Goal: Transaction & Acquisition: Book appointment/travel/reservation

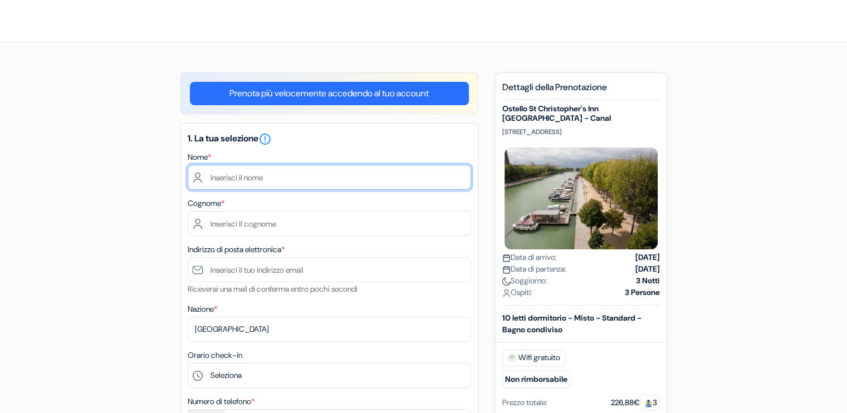
click at [389, 177] on input "text" at bounding box center [330, 177] width 284 height 25
type input "r"
type input "[PERSON_NAME]"
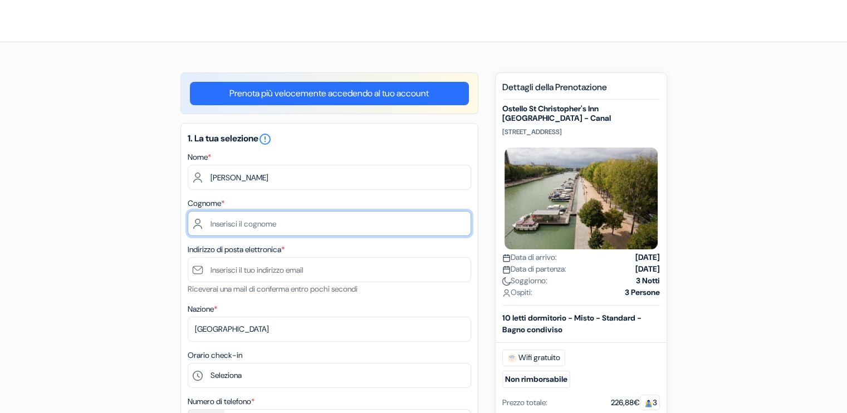
click at [356, 221] on input "text" at bounding box center [330, 223] width 284 height 25
type input "torriani"
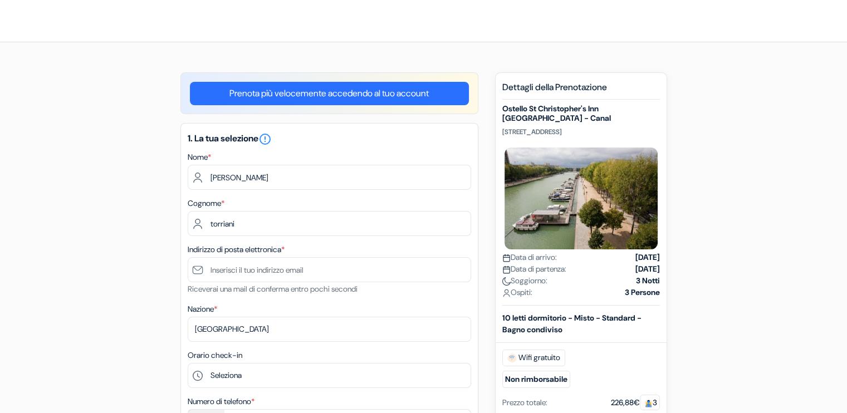
click at [337, 256] on div "Indirizzo di posta elettronica * Riceverai una mail di conferma entro pochi sec…" at bounding box center [330, 269] width 284 height 53
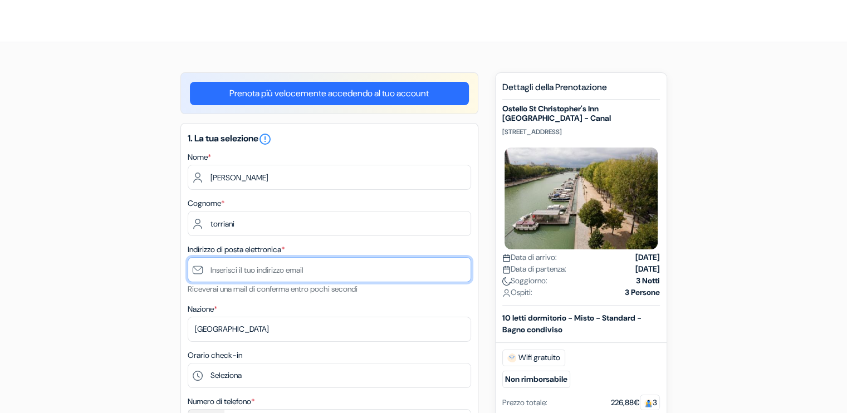
click at [325, 271] on input "text" at bounding box center [330, 269] width 284 height 25
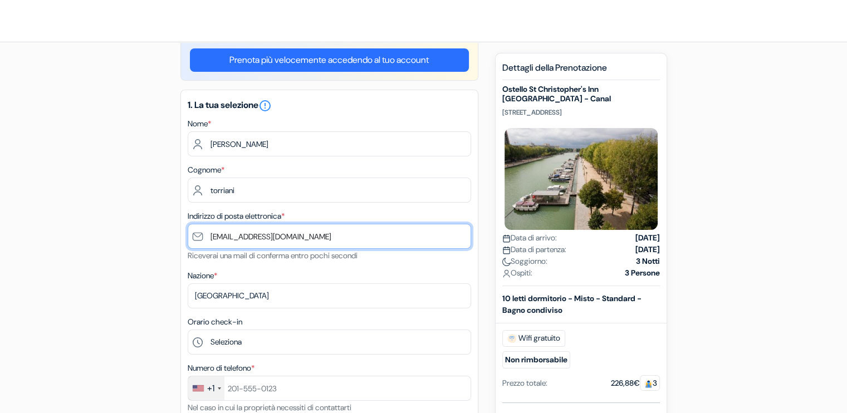
scroll to position [50, 0]
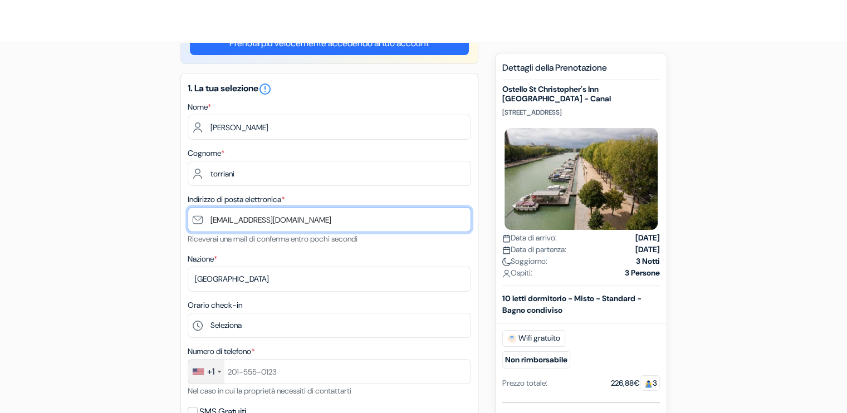
type input "[EMAIL_ADDRESS][DOMAIN_NAME]"
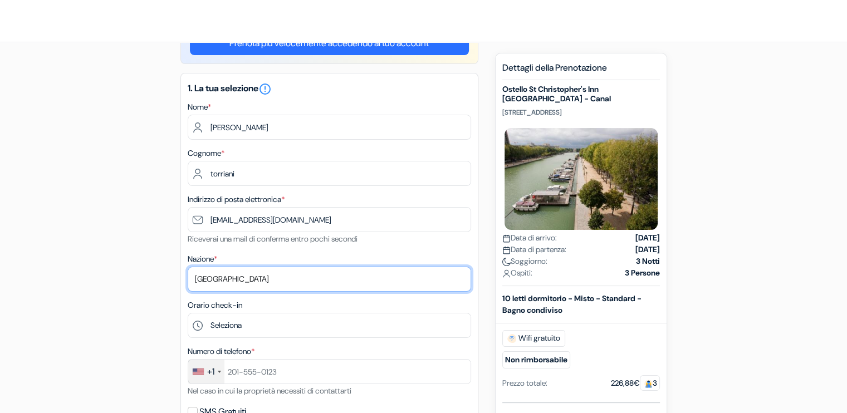
click at [325, 271] on select "Seleziona paese [GEOGRAPHIC_DATA] [GEOGRAPHIC_DATA] [GEOGRAPHIC_DATA] [GEOGRAPH…" at bounding box center [330, 279] width 284 height 25
select select "114"
click at [188, 267] on select "Seleziona paese [GEOGRAPHIC_DATA] [GEOGRAPHIC_DATA] [GEOGRAPHIC_DATA] [GEOGRAPH…" at bounding box center [330, 279] width 284 height 25
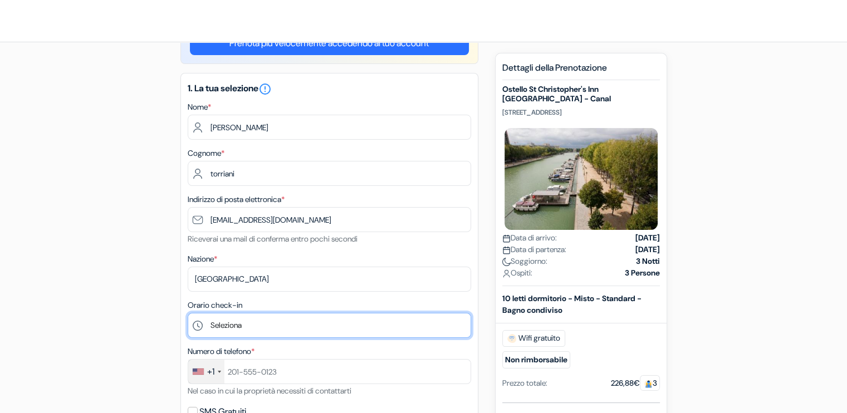
click at [234, 320] on select "Seleziona 1:00 2:00 3:00 4:00 5:00 6:00 7:00 8:00 9:00 10:00 11:00 12:00 13:00 …" at bounding box center [330, 325] width 284 height 25
click at [188, 314] on select "Seleziona 1:00 2:00 3:00 4:00 5:00 6:00 7:00 8:00 9:00 10:00 11:00 12:00 13:00 …" at bounding box center [330, 325] width 284 height 25
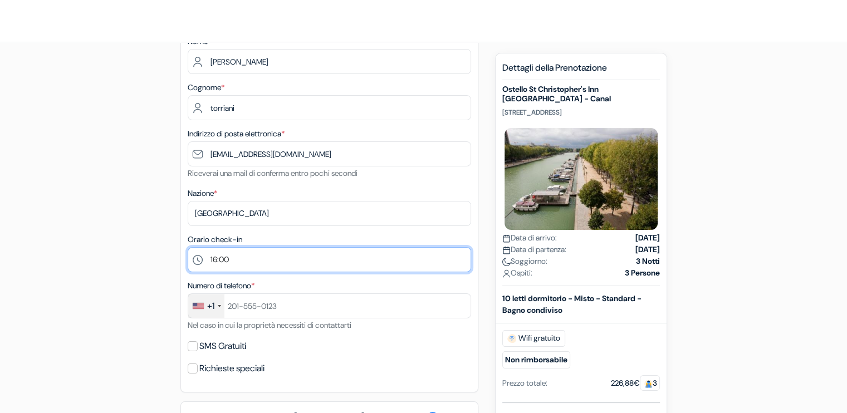
scroll to position [108, 0]
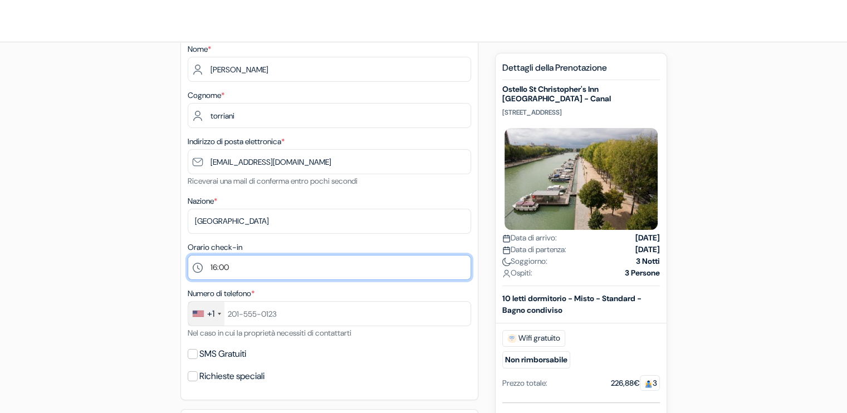
click at [237, 262] on select "Seleziona 1:00 2:00 3:00 4:00 5:00 6:00 7:00 8:00 9:00 10:00 11:00 12:00 13:00 …" at bounding box center [330, 267] width 284 height 25
click at [188, 256] on select "Seleziona 1:00 2:00 3:00 4:00 5:00 6:00 7:00 8:00 9:00 10:00 11:00 12:00 13:00 …" at bounding box center [330, 267] width 284 height 25
click at [251, 265] on select "Seleziona 1:00 2:00 3:00 4:00 5:00 6:00 7:00 8:00 9:00 10:00 11:00 12:00 13:00 …" at bounding box center [330, 267] width 284 height 25
select select "16"
click at [188, 256] on select "Seleziona 1:00 2:00 3:00 4:00 5:00 6:00 7:00 8:00 9:00 10:00 11:00 12:00 13:00 …" at bounding box center [330, 267] width 284 height 25
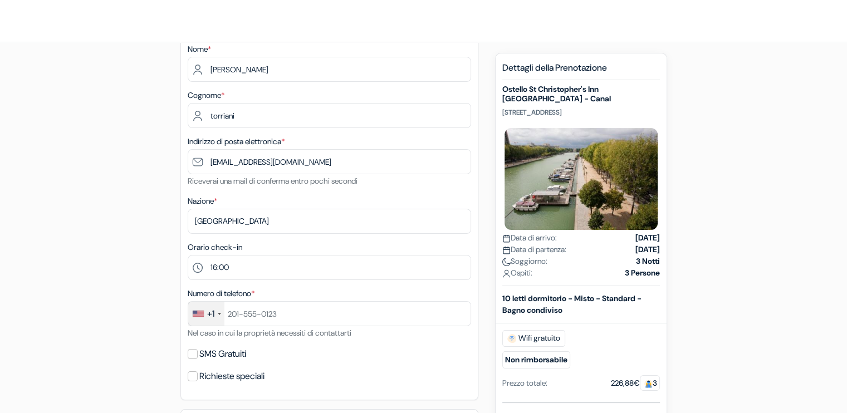
click at [203, 309] on div "+1" at bounding box center [206, 314] width 36 height 24
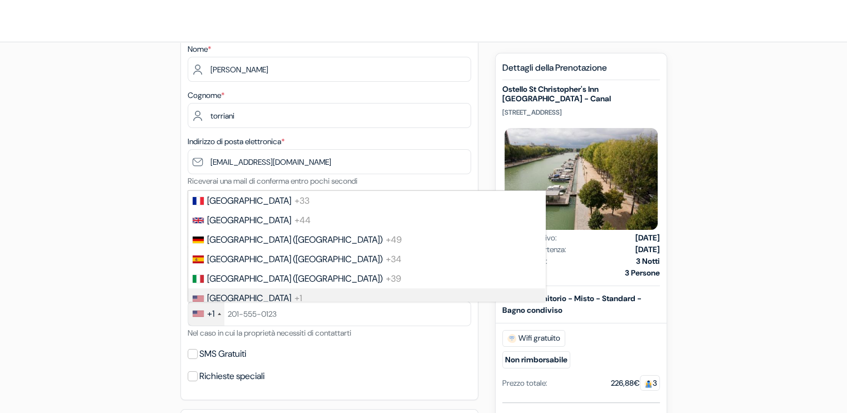
scroll to position [53, 0]
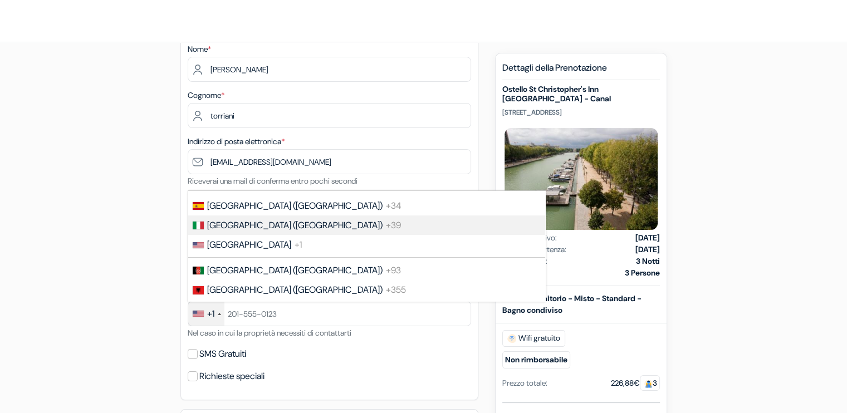
click at [386, 231] on span "+39" at bounding box center [393, 225] width 15 height 12
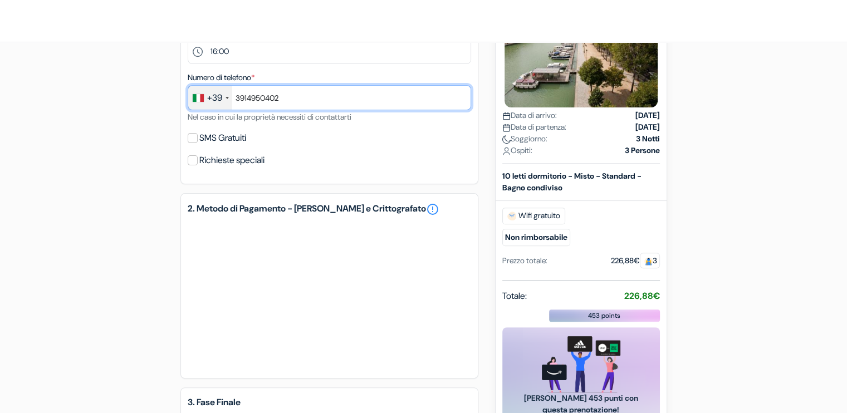
scroll to position [325, 0]
type input "3914950402"
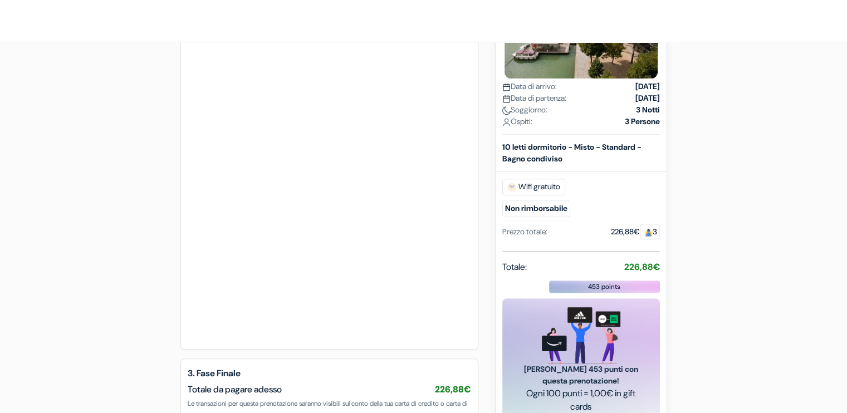
scroll to position [579, 0]
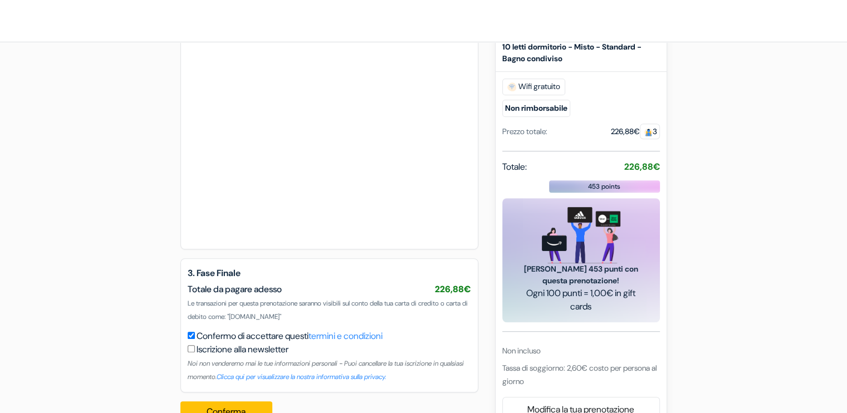
scroll to position [664, 0]
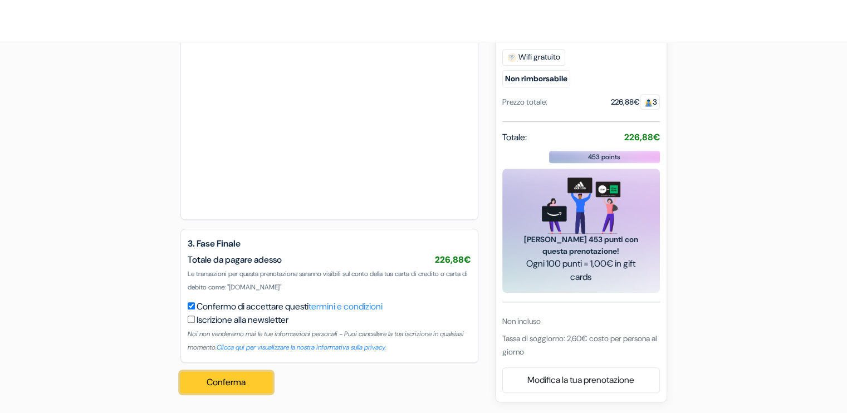
click at [245, 380] on button "Conferma Loading..." at bounding box center [226, 382] width 92 height 21
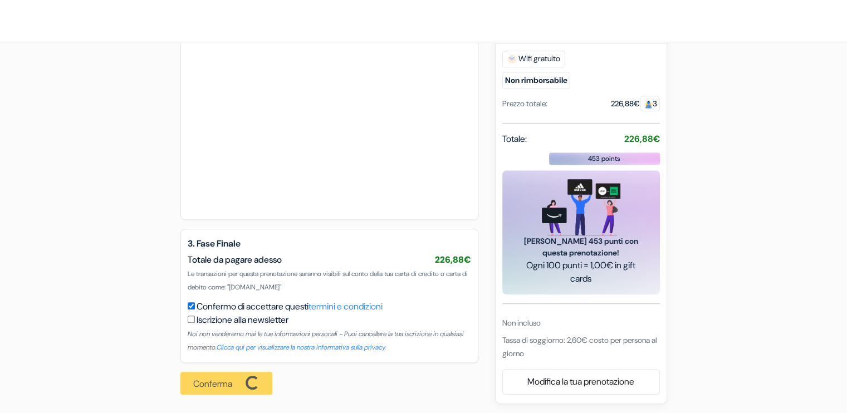
scroll to position [648, 0]
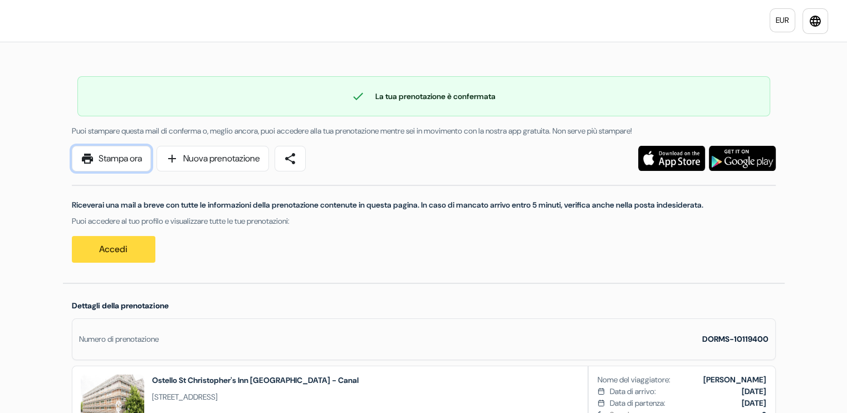
click at [129, 169] on link "print Stampa ora" at bounding box center [111, 159] width 79 height 26
click at [295, 149] on link "share" at bounding box center [290, 159] width 31 height 26
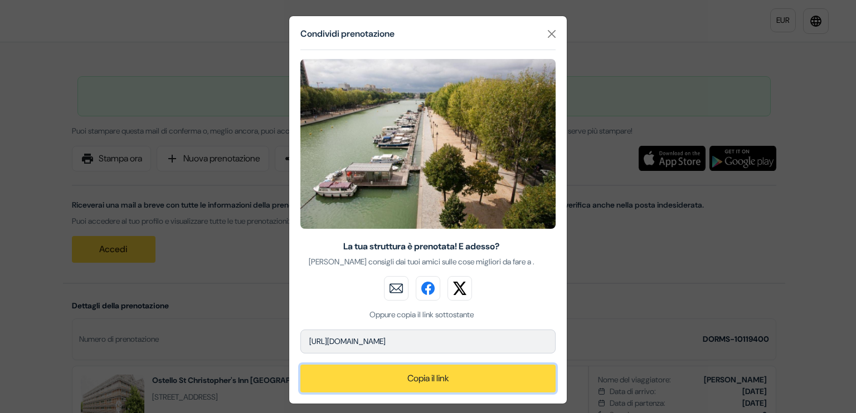
click at [418, 380] on button "Copia il link" at bounding box center [427, 379] width 255 height 28
click at [639, 307] on div "Condividi prenotazione La tua struttura è prenotata! E adesso? [PERSON_NAME] co…" at bounding box center [428, 206] width 856 height 413
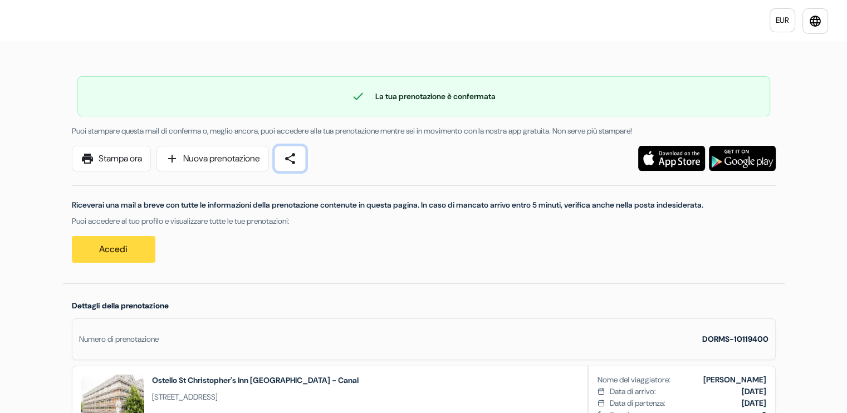
click at [285, 163] on link "share" at bounding box center [290, 159] width 31 height 26
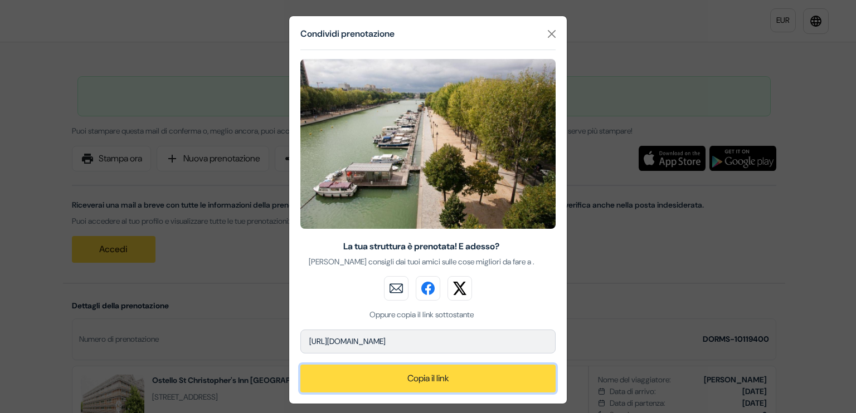
click at [429, 375] on button "Copia il link" at bounding box center [427, 379] width 255 height 28
drag, startPoint x: 499, startPoint y: 337, endPoint x: 291, endPoint y: 331, distance: 207.8
click at [294, 331] on div "[URL][DOMAIN_NAME] Copia il link" at bounding box center [428, 367] width 268 height 74
copy p "[URL][DOMAIN_NAME]"
click at [649, 32] on div "Condividi prenotazione La tua struttura è prenotata! E adesso? [PERSON_NAME] co…" at bounding box center [428, 206] width 856 height 413
